Goal: Participate in discussion: Engage in conversation with other users on a specific topic

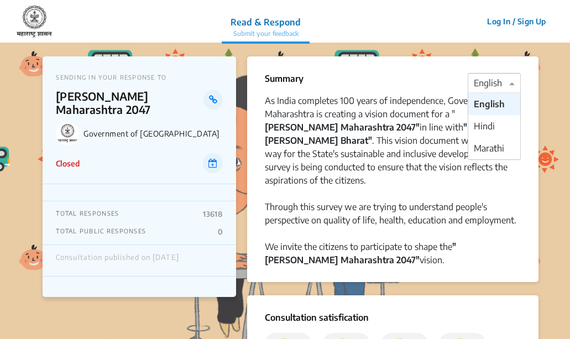
click at [485, 82] on div at bounding box center [494, 83] width 52 height 14
click at [489, 146] on span "Marathi" at bounding box center [489, 148] width 30 height 11
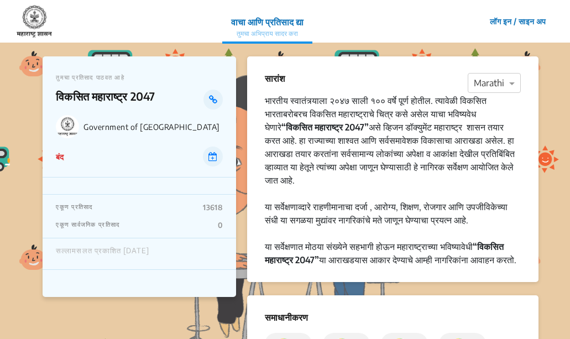
click at [206, 26] on nav "वाचा आणि प्रतिसाद द्या तुमचा अभिप्राय सादर करा Read & Respond Submit your feedb…" at bounding box center [285, 21] width 570 height 43
